Goal: Information Seeking & Learning: Learn about a topic

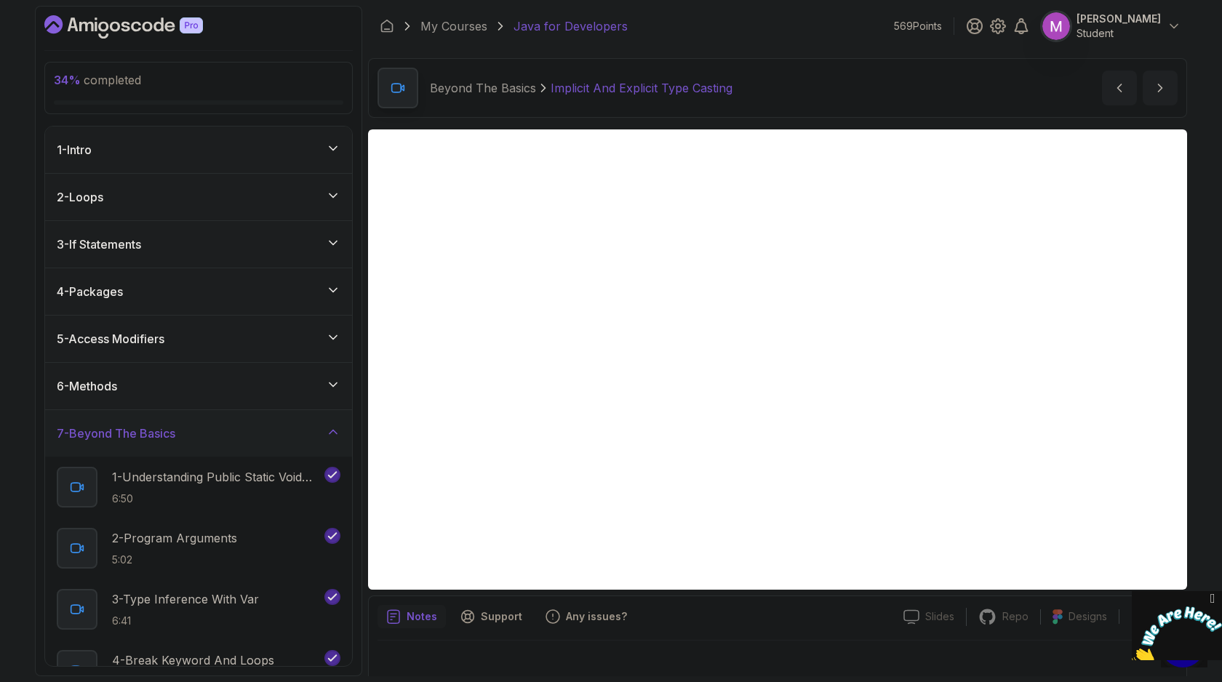
scroll to position [15, 0]
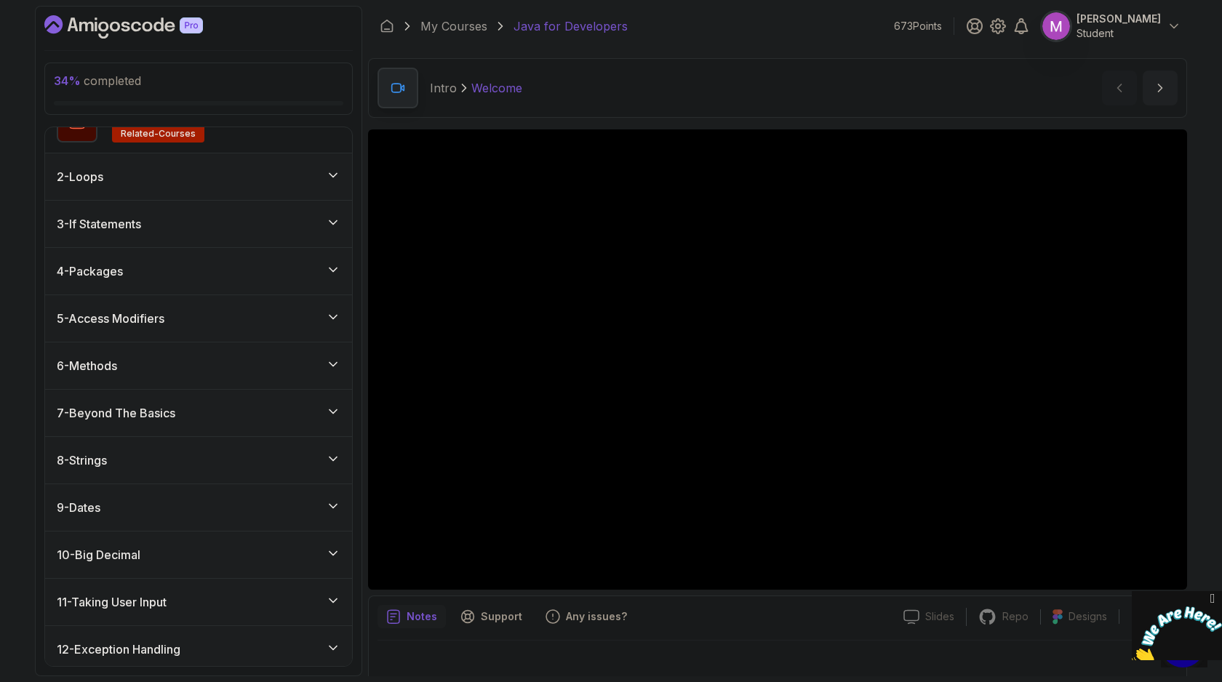
scroll to position [148, 0]
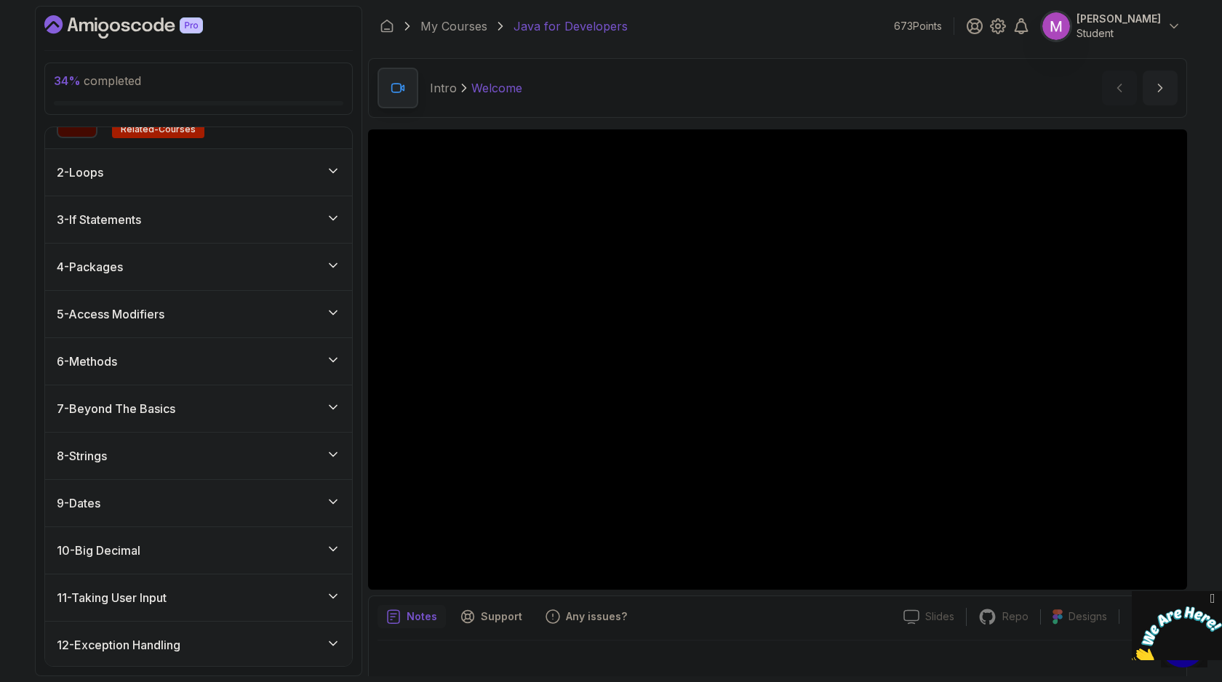
click at [261, 406] on div "7 - Beyond The Basics" at bounding box center [199, 408] width 284 height 17
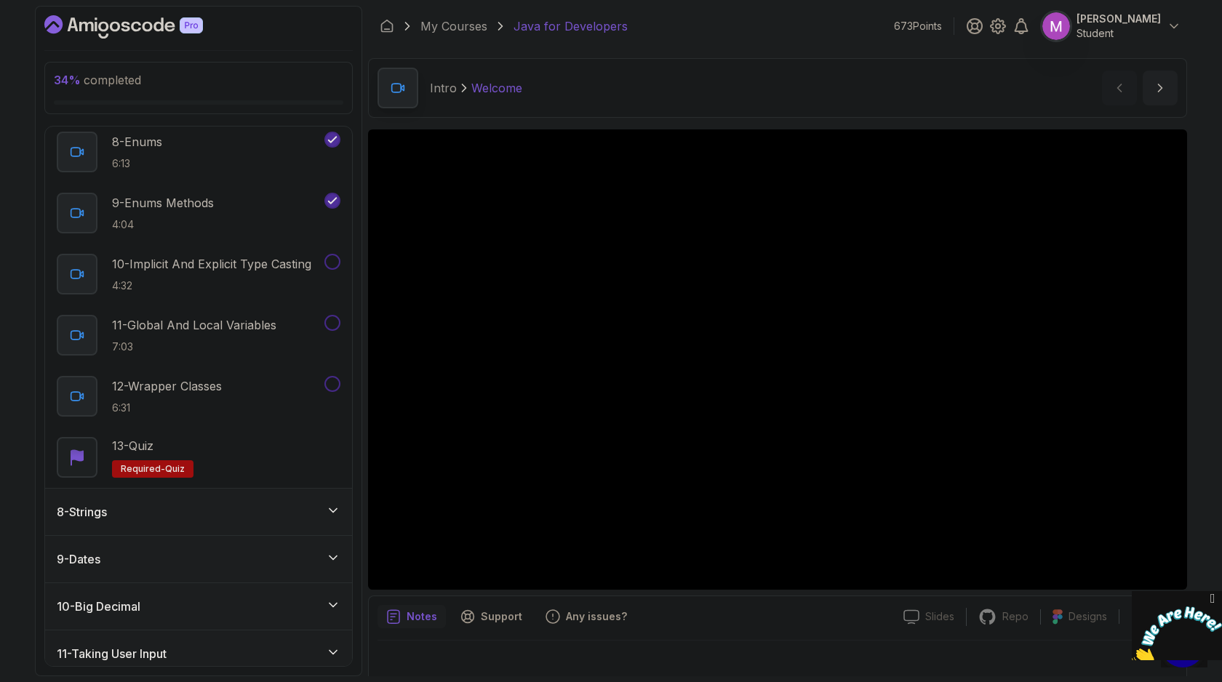
scroll to position [797, 0]
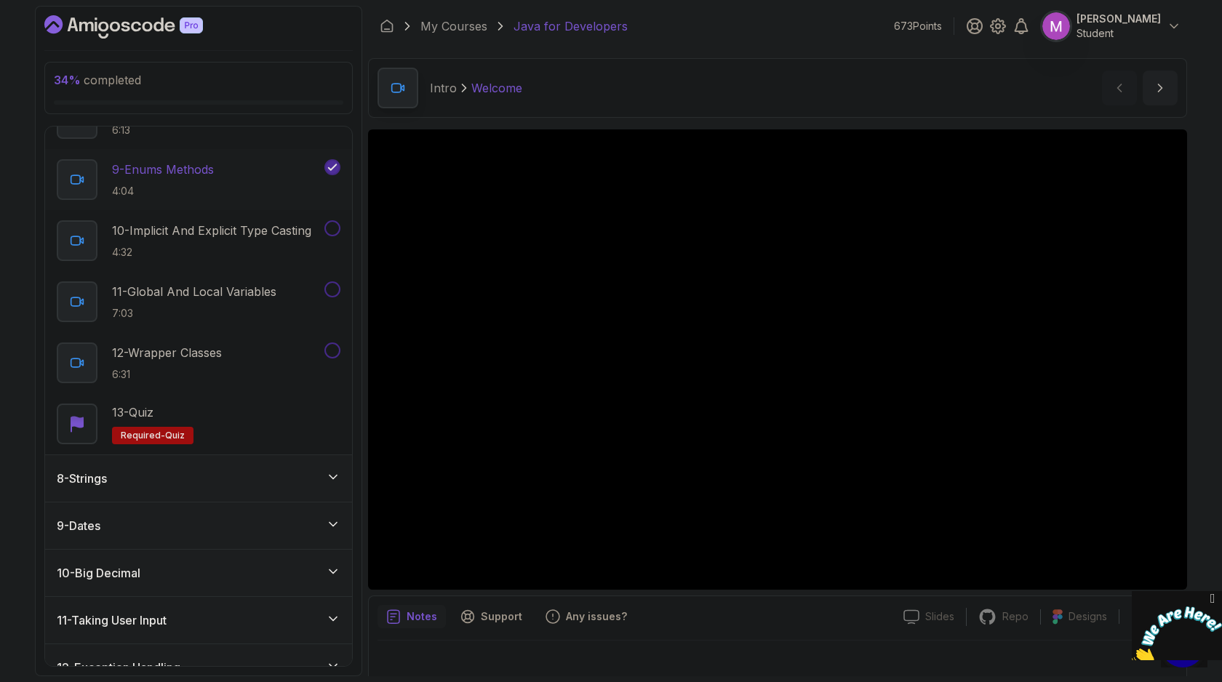
click at [206, 183] on h2 "9 - Enums Methods 4:04" at bounding box center [163, 180] width 102 height 38
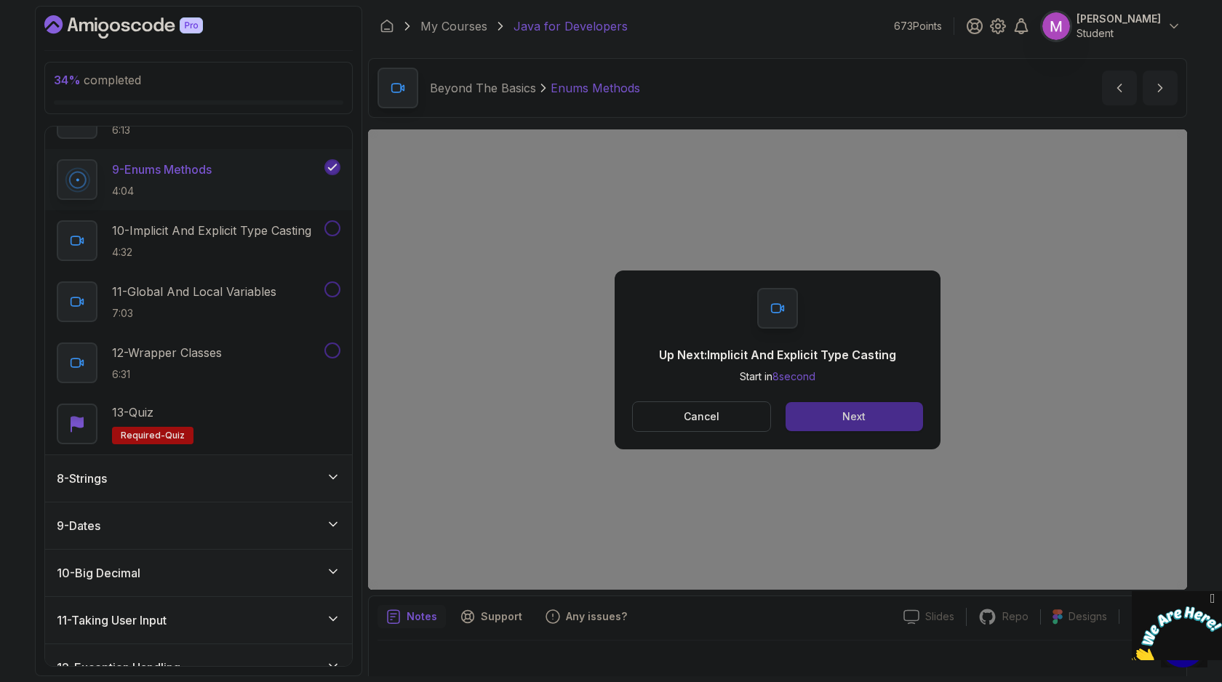
click at [890, 424] on button "Next" at bounding box center [854, 416] width 137 height 29
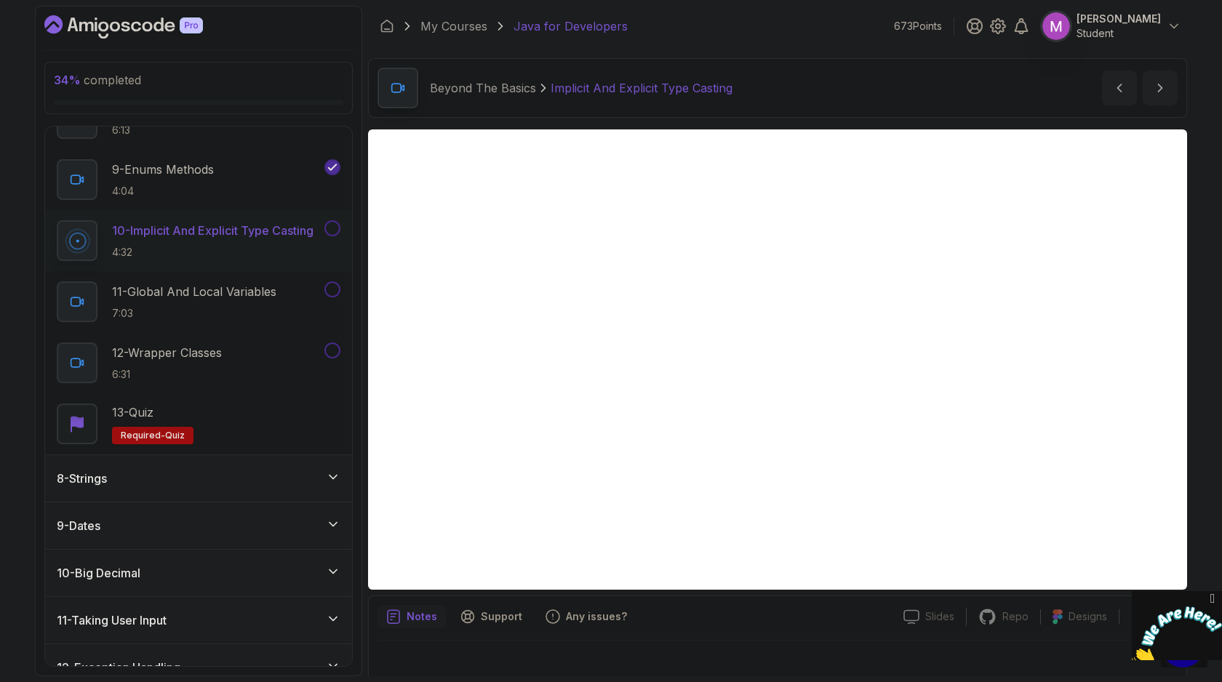
scroll to position [15, 0]
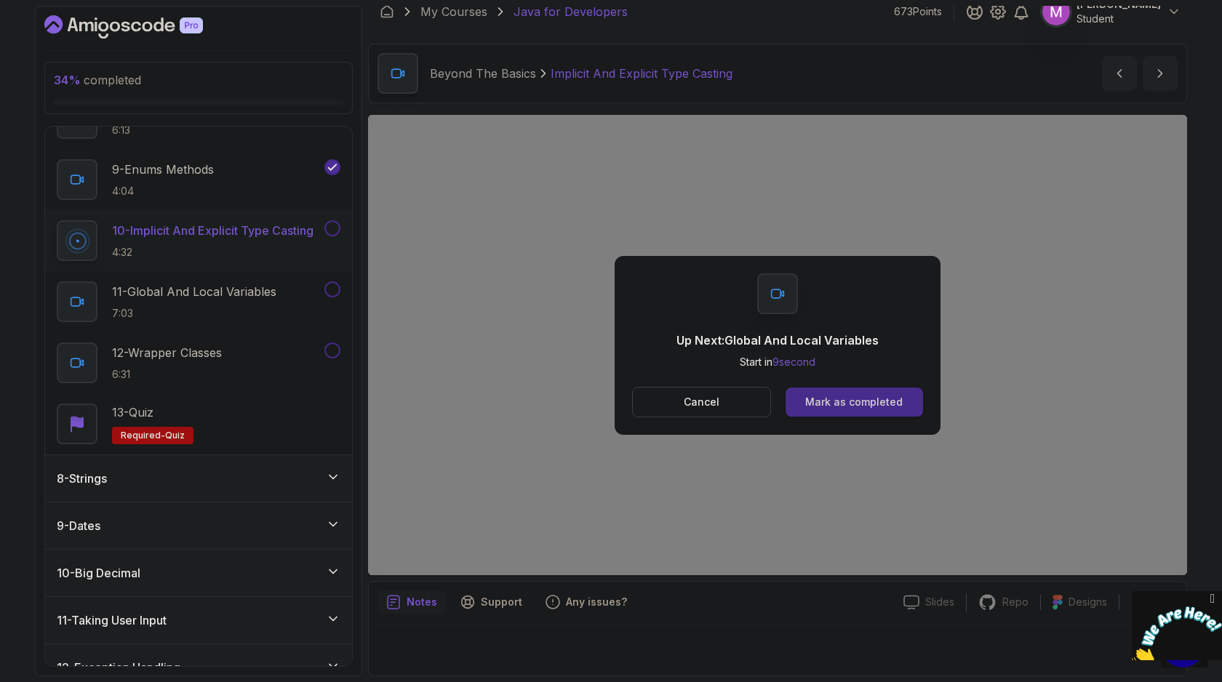
click at [856, 397] on div "Mark as completed" at bounding box center [853, 402] width 97 height 15
